Goal: Transaction & Acquisition: Purchase product/service

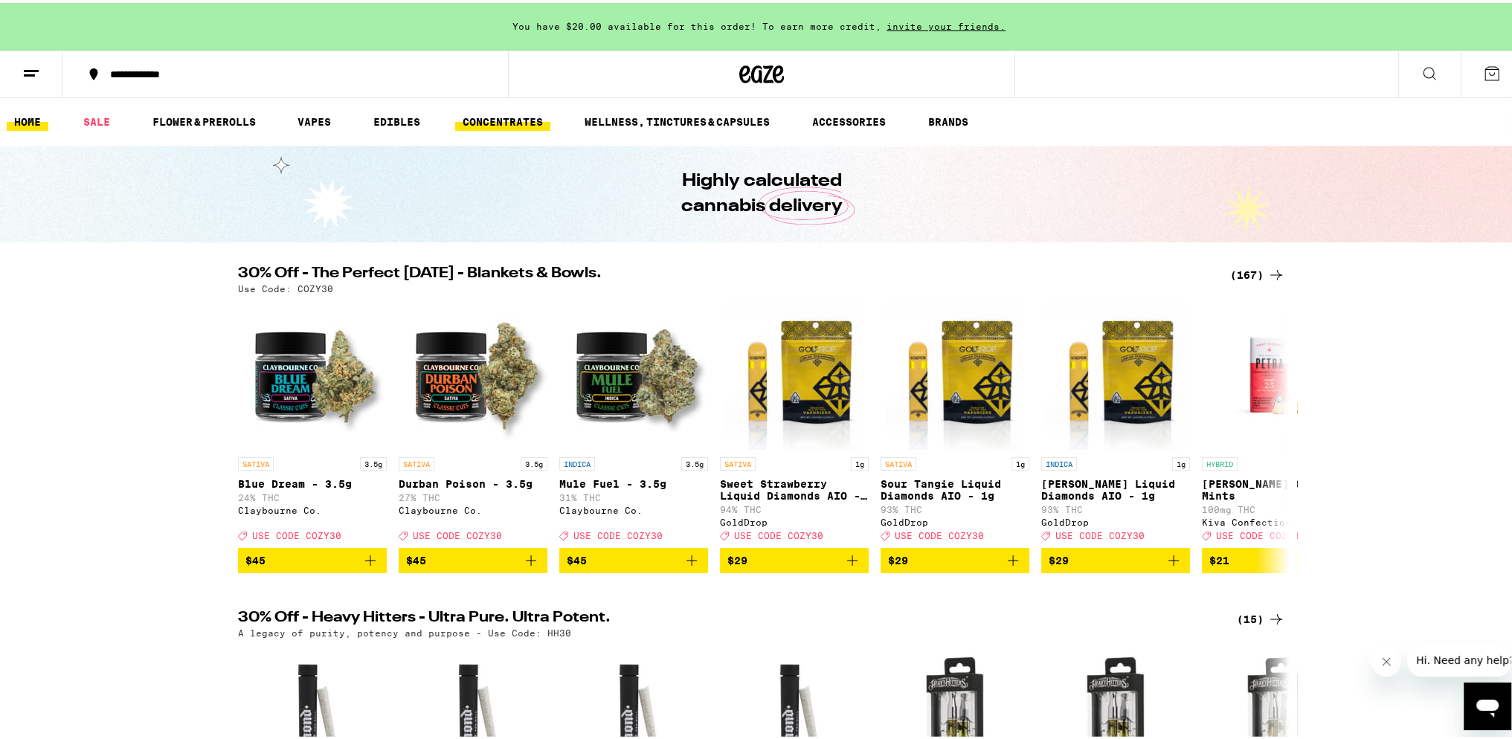
click at [501, 122] on link "CONCENTRATES" at bounding box center [502, 119] width 95 height 18
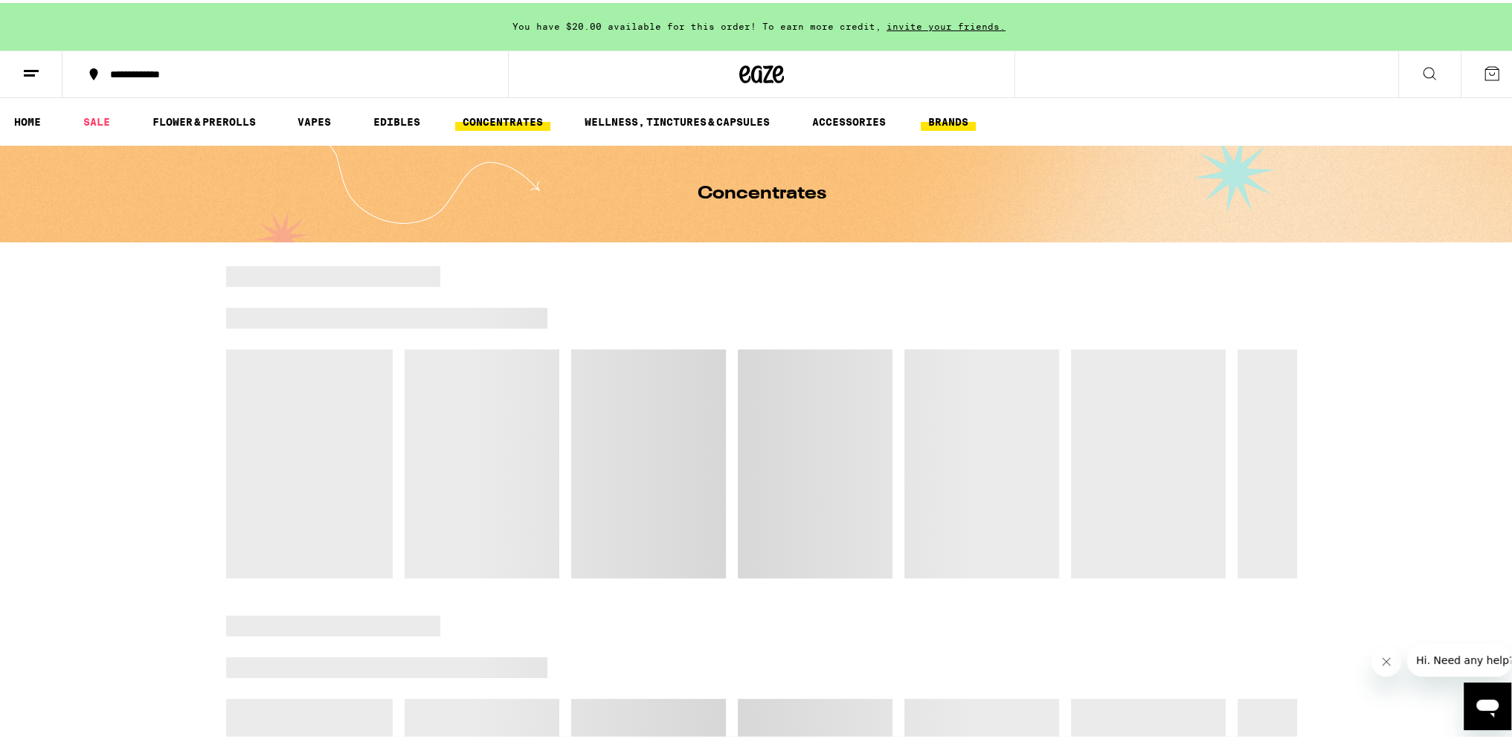
click at [930, 123] on link "BRANDS" at bounding box center [948, 119] width 55 height 18
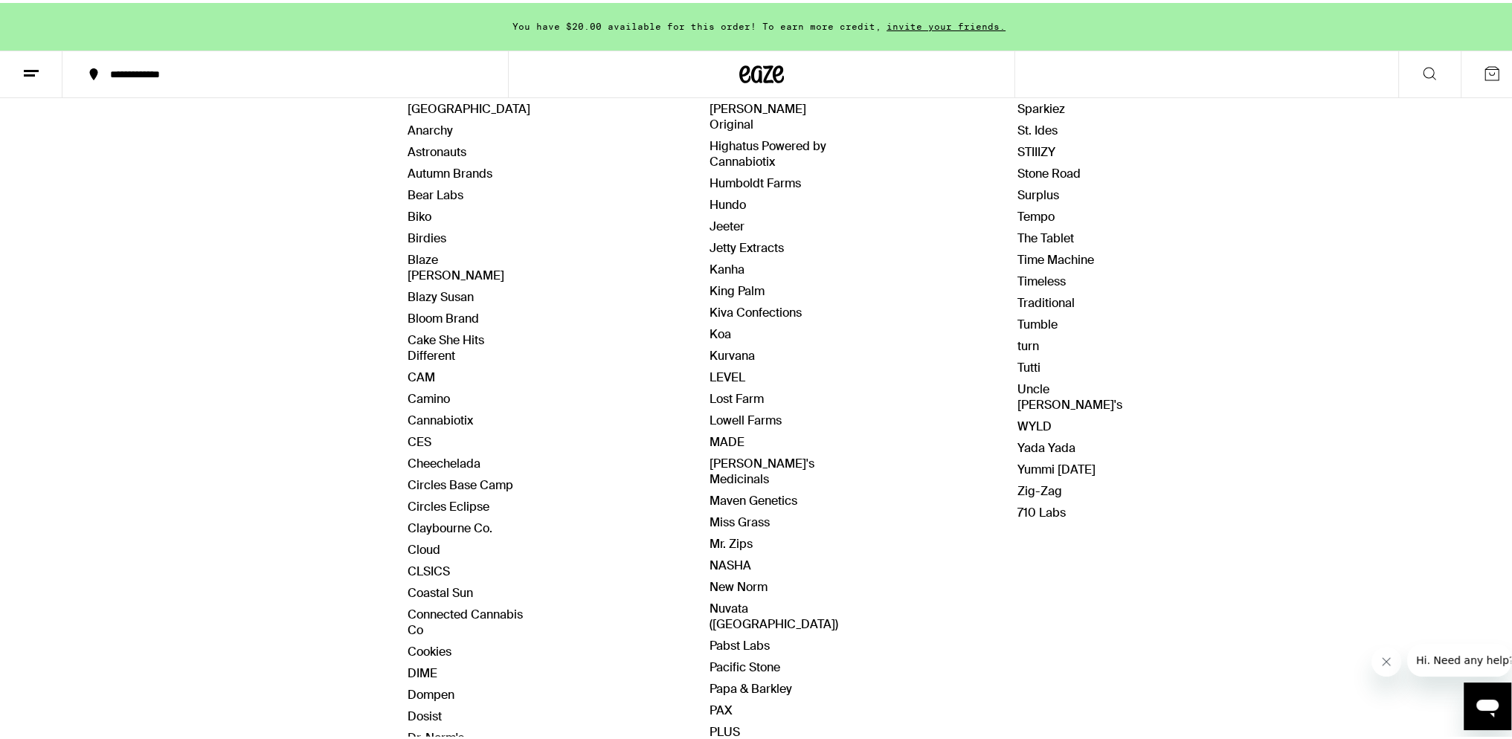
scroll to position [372, 0]
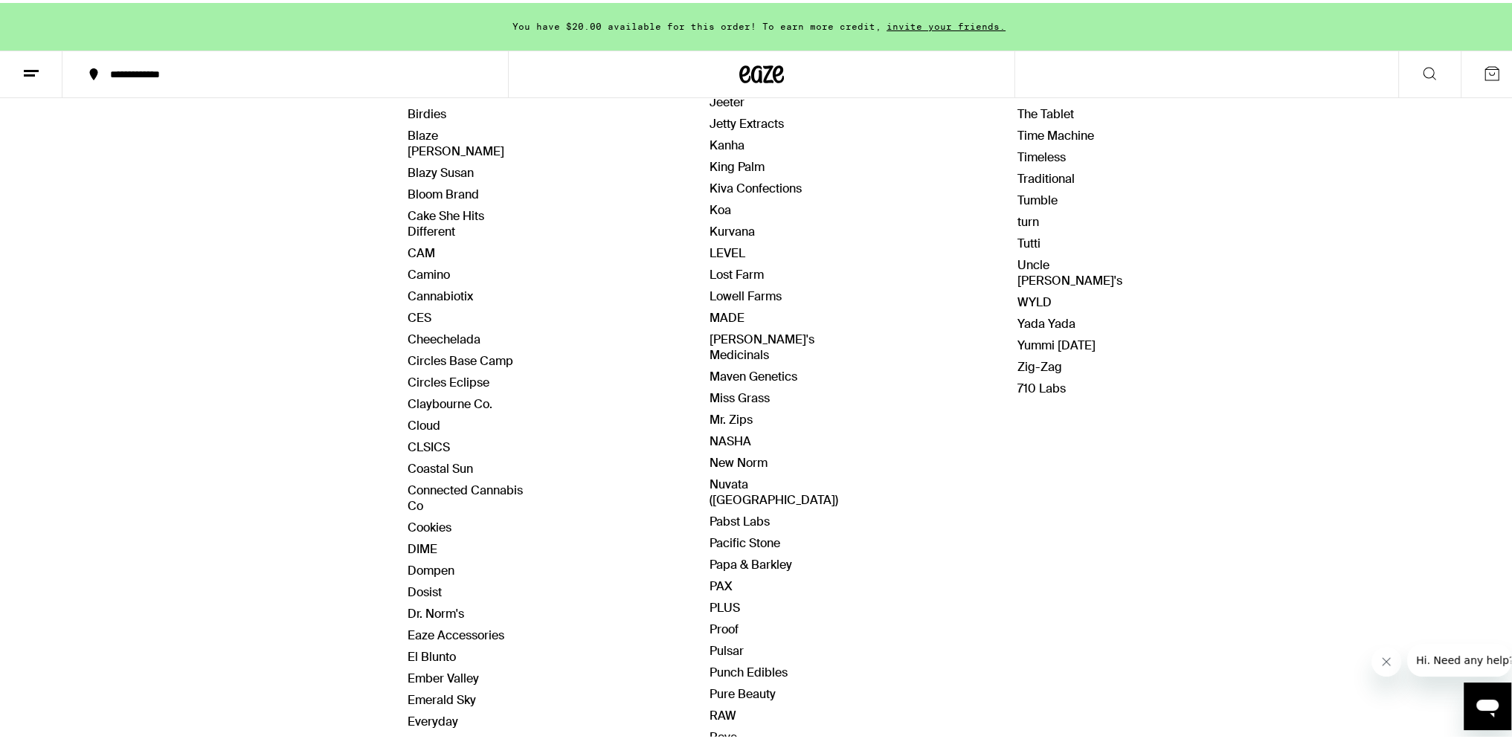
click at [739, 431] on span "NASHA" at bounding box center [773, 439] width 129 height 16
click at [730, 431] on link "NASHA" at bounding box center [730, 439] width 42 height 16
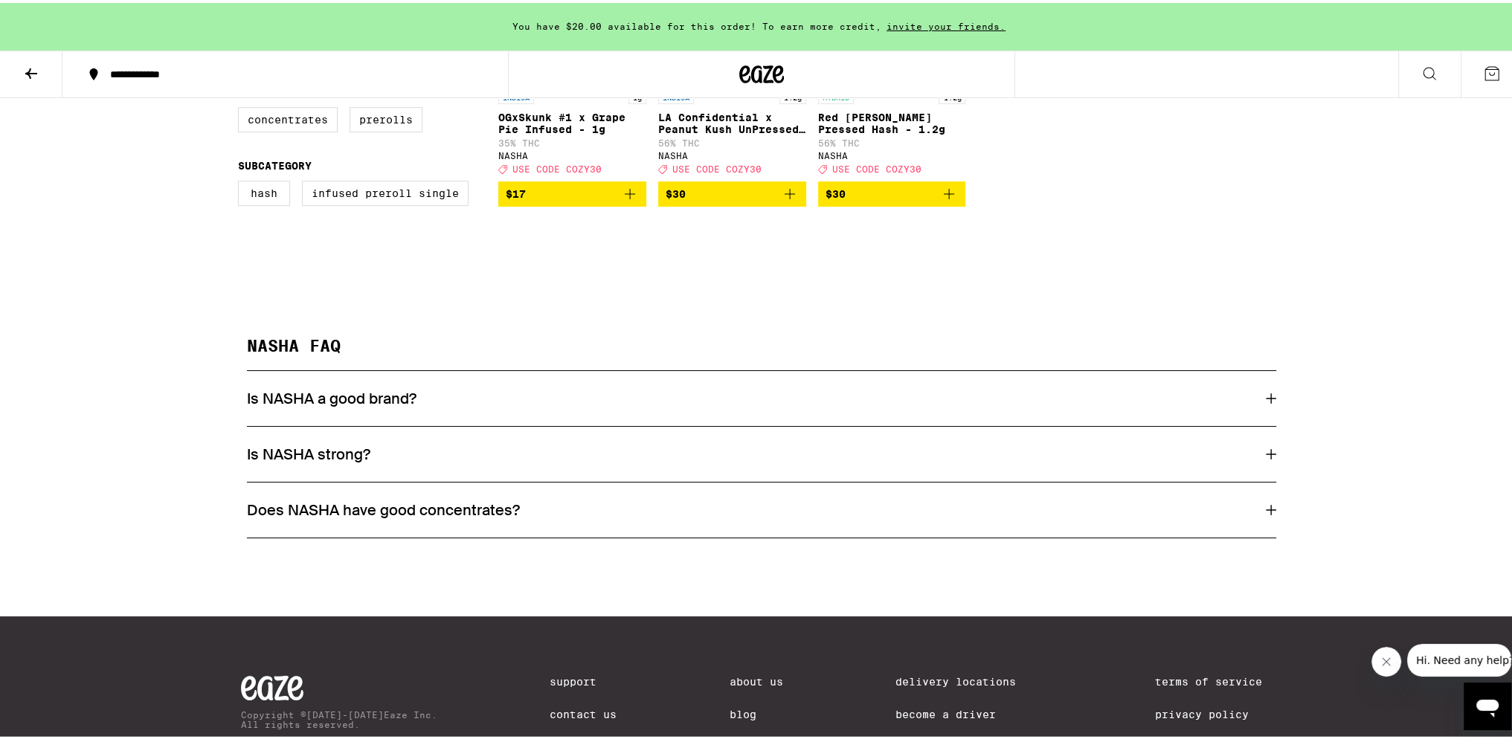
scroll to position [418, 0]
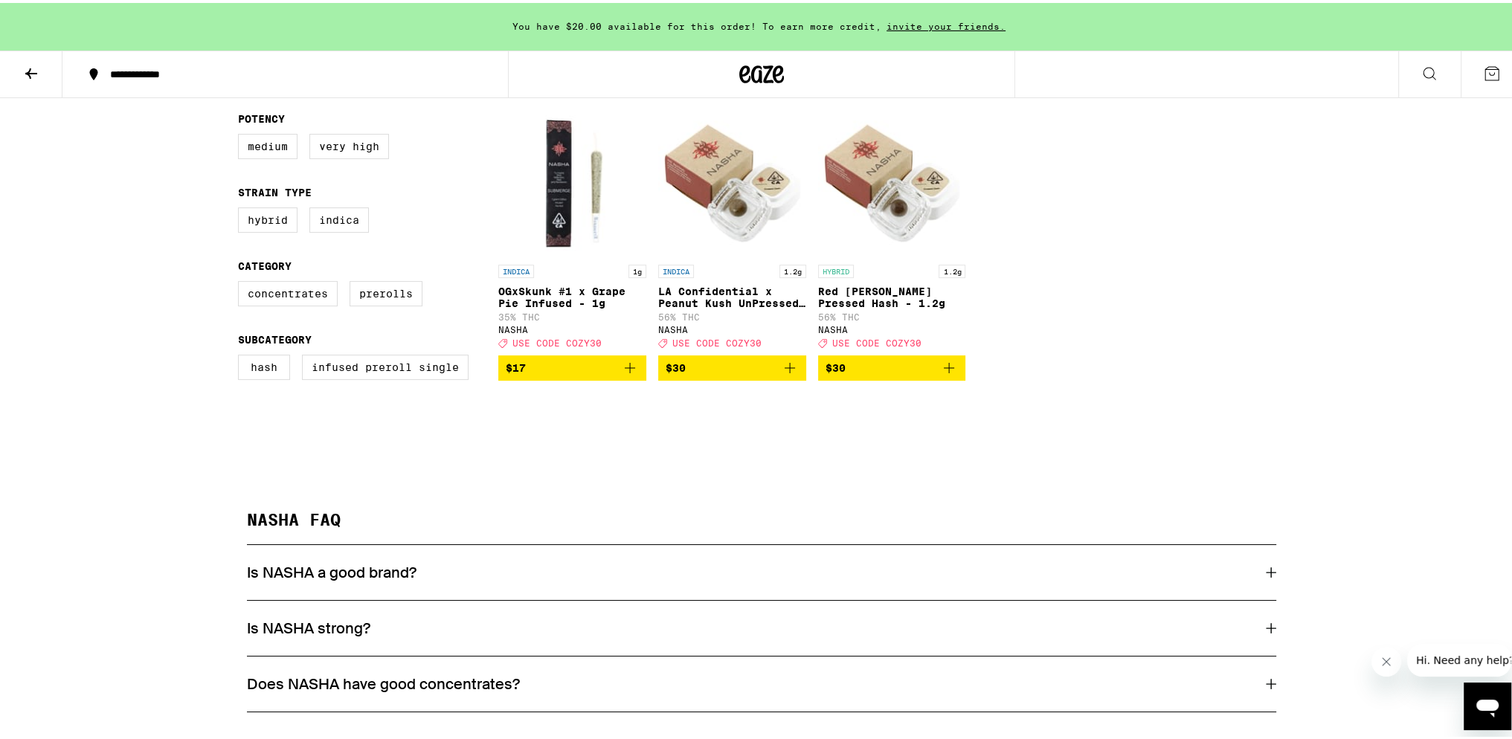
click at [720, 371] on span "$30" at bounding box center [732, 365] width 133 height 18
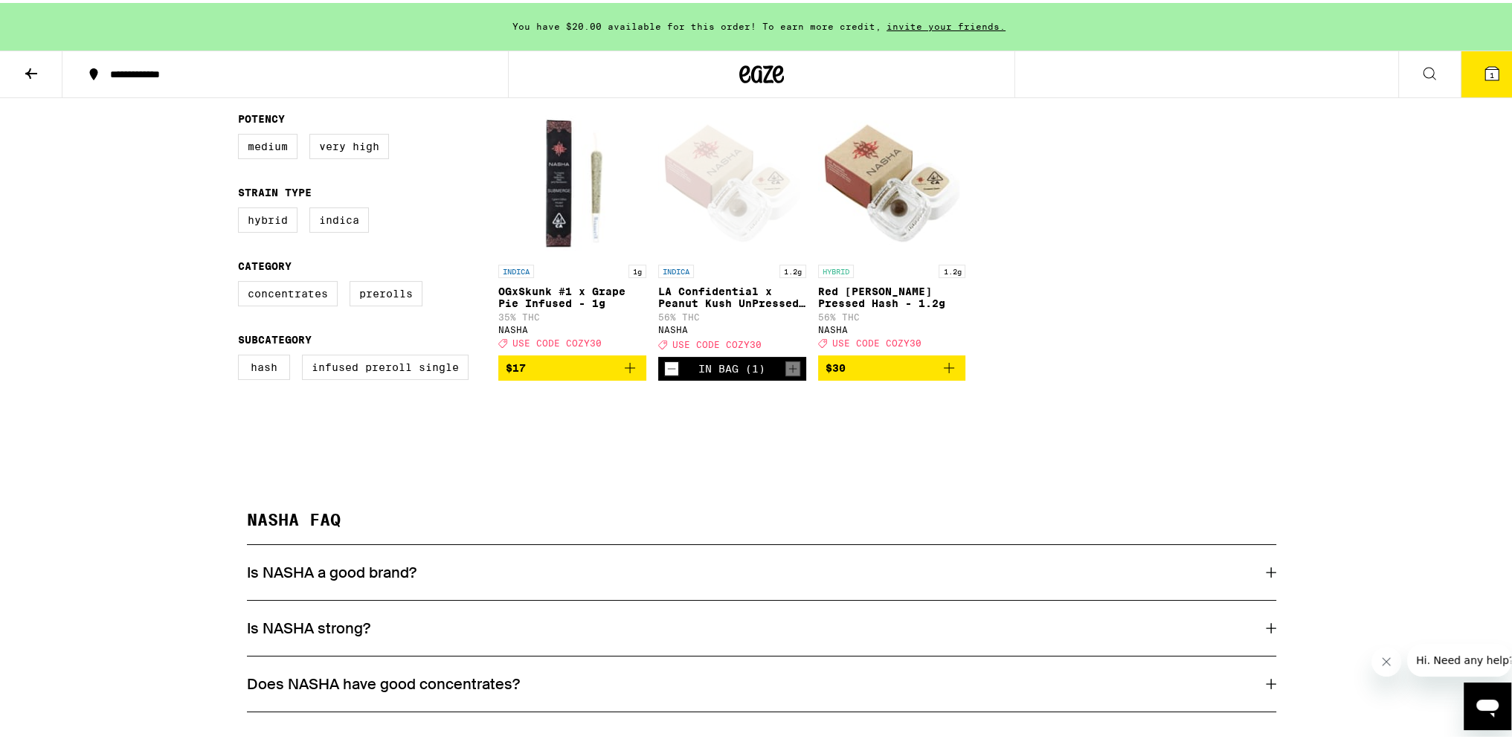
click at [1477, 57] on button "1" at bounding box center [1492, 71] width 62 height 46
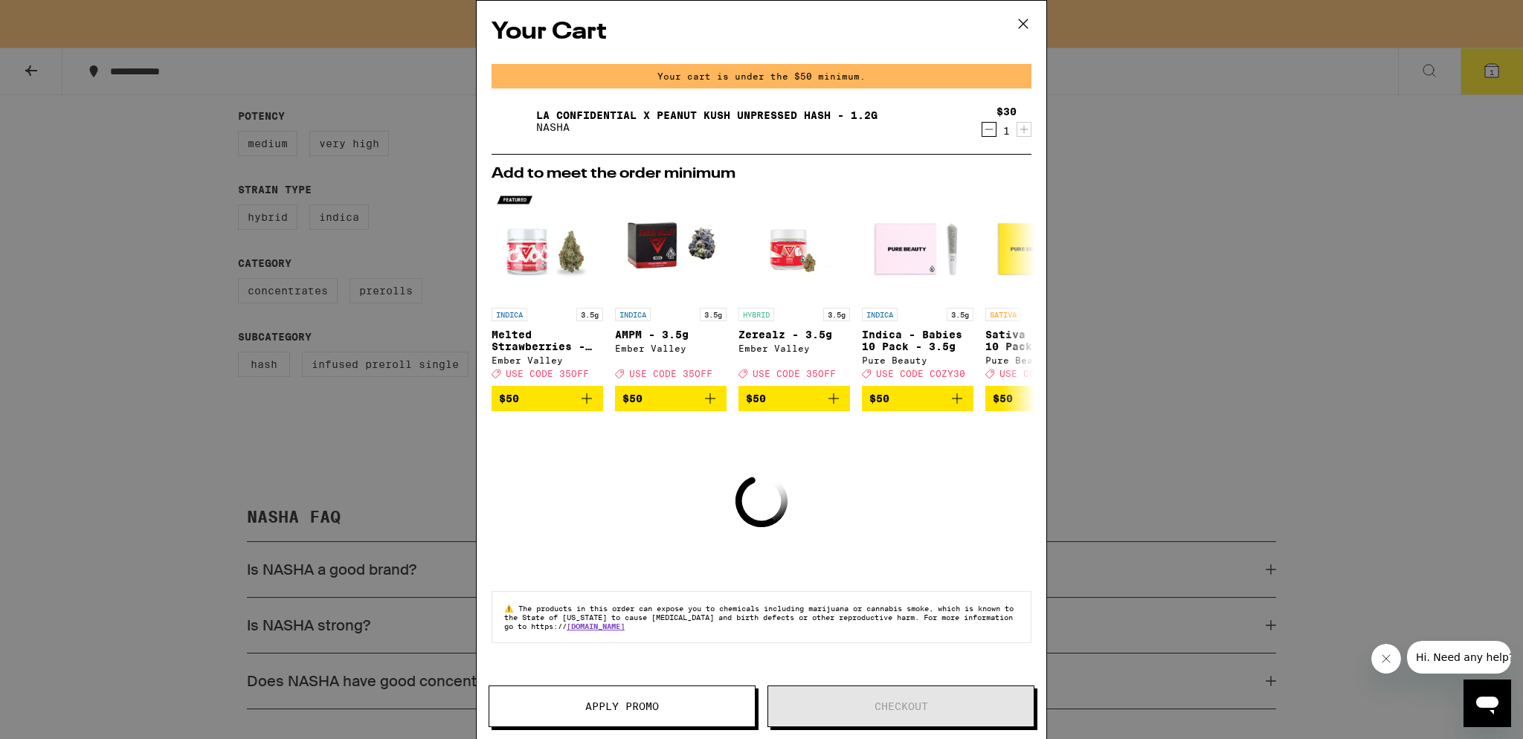
click at [990, 127] on icon "Decrement" at bounding box center [988, 129] width 13 height 18
